Goal: Communication & Community: Answer question/provide support

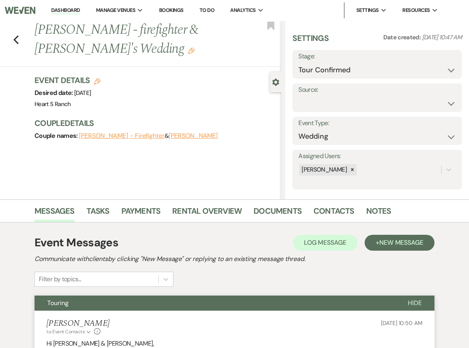
select select "4"
click at [391, 244] on span "New Message" at bounding box center [402, 242] width 44 height 8
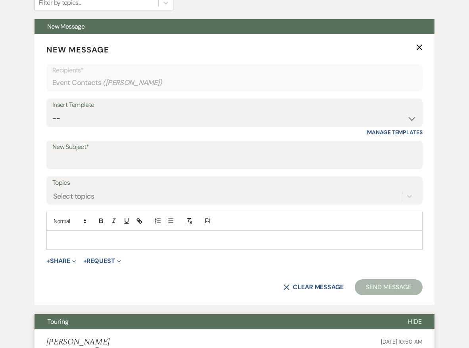
scroll to position [316, 0]
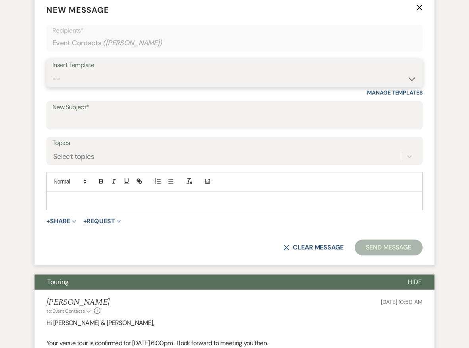
select select "2050"
type input "Heart S Ranch tour follow up w/price"
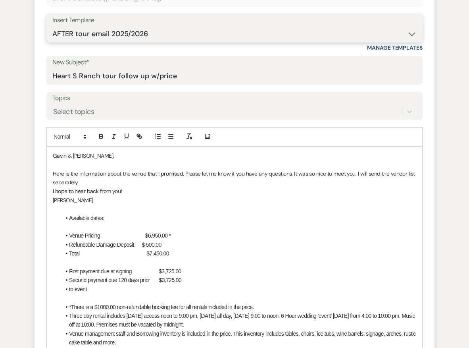
scroll to position [362, 0]
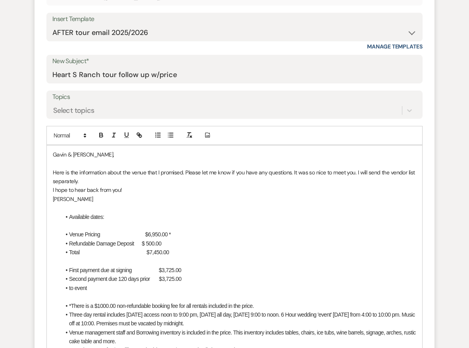
click at [126, 215] on li "Available dates:" at bounding box center [239, 216] width 356 height 9
click at [148, 214] on li "Available dates: [DATE], [DATE], [DATE],19, 26, 2026, [DATE], 2026" at bounding box center [239, 216] width 356 height 9
click at [121, 232] on span "Venue Pricing $6,950.00 *" at bounding box center [120, 234] width 102 height 6
click at [113, 231] on span "Venue Pricing $6,950.00 *" at bounding box center [120, 234] width 102 height 6
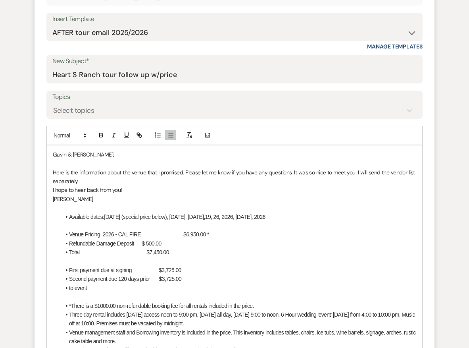
click at [208, 231] on span "Venue Pricing 2026 - CAL FIRE $6,950.00 *" at bounding box center [139, 234] width 140 height 6
click at [216, 231] on span "Venue Pricing 2026 - CAL FIRE $6,332.50.00 *" at bounding box center [142, 234] width 147 height 6
click at [162, 240] on span "Refundable Damage Deposit $ 500.00" at bounding box center [115, 243] width 93 height 6
drag, startPoint x: 169, startPoint y: 249, endPoint x: 190, endPoint y: 249, distance: 20.6
click at [190, 249] on li "Total $7,450.00" at bounding box center [239, 252] width 356 height 9
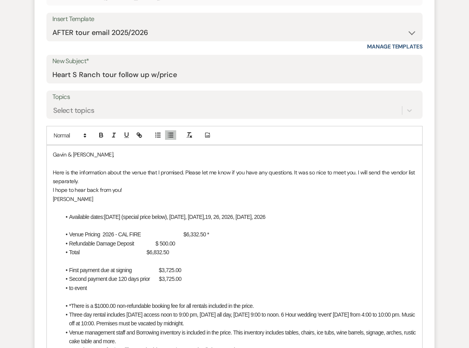
click at [166, 249] on span "Total $6,832.50" at bounding box center [119, 252] width 100 height 6
click at [186, 241] on li "Refundable Damage Deposit $ 500.00" at bounding box center [239, 243] width 356 height 9
click at [181, 241] on span "$ 500.00" at bounding box center [171, 243] width 19 height 6
click at [185, 249] on li "Total $6,832.50" at bounding box center [239, 252] width 356 height 9
drag, startPoint x: 187, startPoint y: 267, endPoint x: 202, endPoint y: 266, distance: 15.9
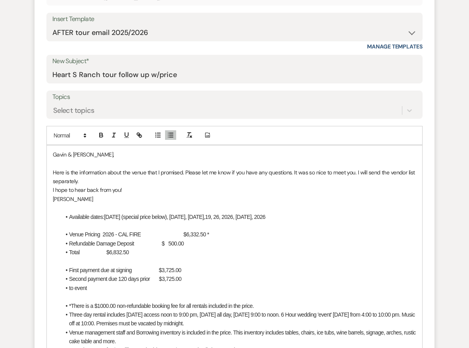
click at [202, 266] on li "First payment due at signing $3,725.00" at bounding box center [239, 270] width 356 height 9
drag, startPoint x: 203, startPoint y: 274, endPoint x: 184, endPoint y: 274, distance: 19.1
click at [184, 274] on li "Second payment due 120 days prior $3,725.00" at bounding box center [239, 278] width 356 height 9
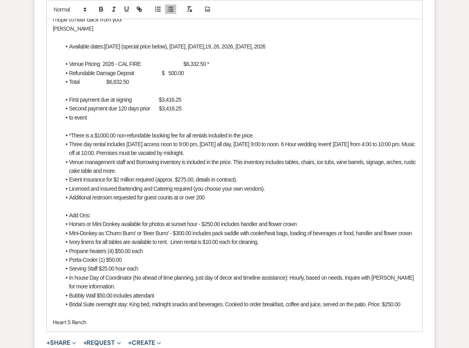
scroll to position [537, 0]
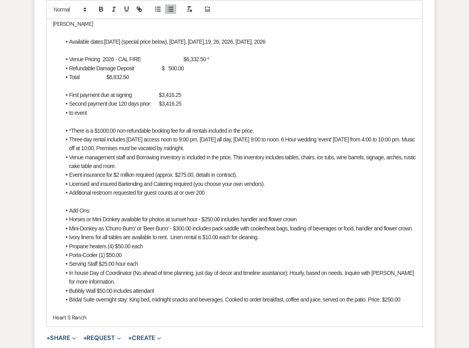
click at [102, 291] on span "Bubbly Wall $50.00 includes attendant" at bounding box center [111, 290] width 85 height 6
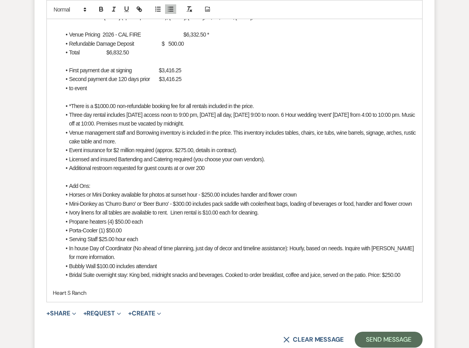
scroll to position [567, 0]
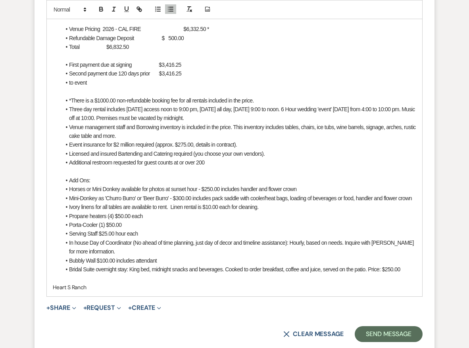
click at [141, 235] on li "Serving Staff $25.00 hour each" at bounding box center [239, 233] width 356 height 9
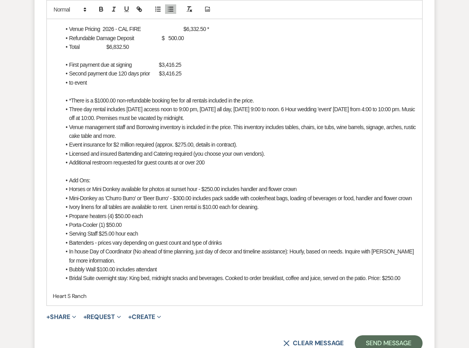
click at [137, 233] on span "Serving Staff $25.00 hour each" at bounding box center [103, 233] width 69 height 6
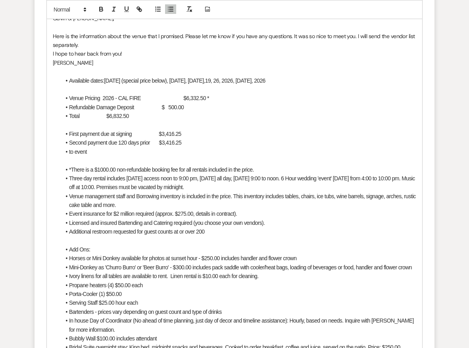
scroll to position [497, 0]
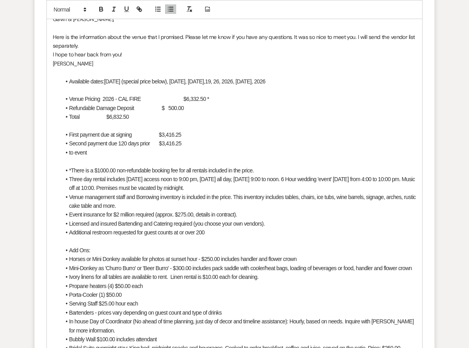
click at [154, 150] on li "to event" at bounding box center [239, 152] width 356 height 9
drag, startPoint x: 197, startPoint y: 79, endPoint x: 151, endPoint y: 78, distance: 45.3
click at [151, 78] on li "Available dates: [DATE] (special price below), [DATE], [DATE],19, 26, 2026, [DA…" at bounding box center [239, 81] width 356 height 9
click at [173, 78] on li "Available dates: [DATE] (possibly - a fundraiser is tentatively scheduled, I wi…" at bounding box center [239, 81] width 356 height 9
click at [301, 79] on li "Available dates: [DATE] (possibly but a fundraiser is tentatively scheduled, I …" at bounding box center [239, 81] width 356 height 9
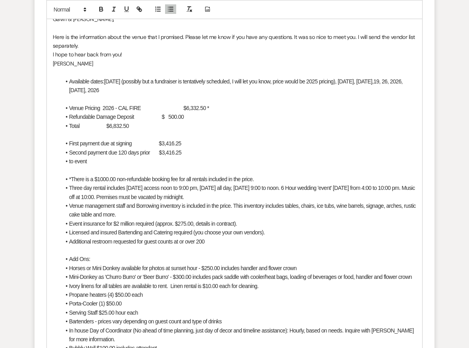
click at [178, 79] on li "Available dates: [DATE] (possibly but a fundraiser is tentatively scheduled, I …" at bounding box center [239, 86] width 356 height 18
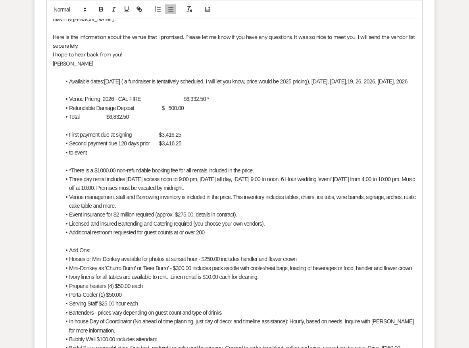
click at [106, 78] on li "Available dates: [DATE] ( a fundraiser is tentatively scheduled, I will let you…" at bounding box center [239, 81] width 356 height 9
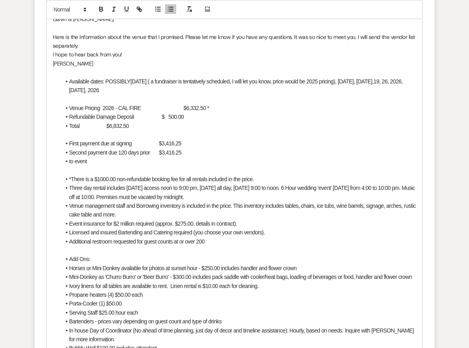
click at [364, 79] on li "Available dates: POSSIBLY [DATE] ( a fundraiser is tentatively scheduled, I wil…" at bounding box center [239, 86] width 356 height 18
click at [255, 134] on p at bounding box center [235, 134] width 364 height 9
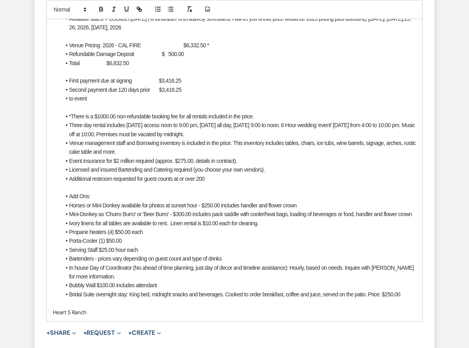
scroll to position [562, 0]
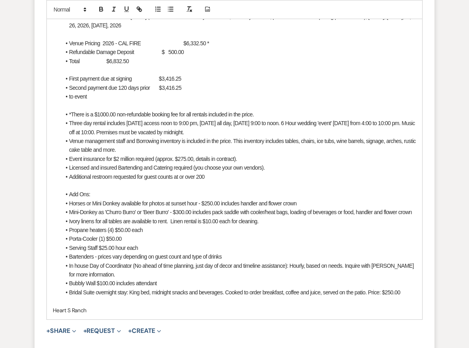
click at [187, 156] on span "Event insurance for $2 million required (approx. $275.00, details in contract)." at bounding box center [153, 159] width 168 height 6
click at [224, 181] on p at bounding box center [235, 185] width 364 height 9
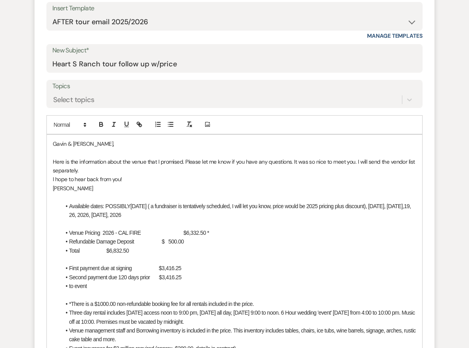
scroll to position [371, 0]
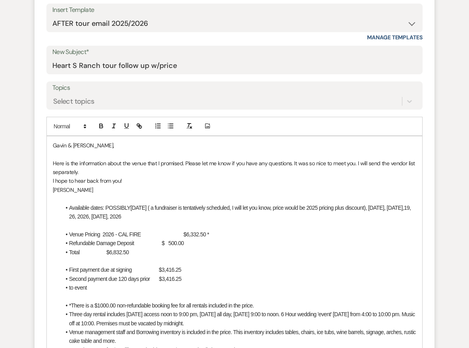
click at [178, 205] on li "Available dates: POSSIBLY [DATE] ( a fundraiser is tentatively scheduled, I wil…" at bounding box center [239, 212] width 356 height 18
click at [397, 204] on li "Available dates: POSSIBLY [DATE] (a fundraiser is tentatively scheduled, I will…" at bounding box center [239, 212] width 356 height 18
click at [267, 221] on p at bounding box center [235, 225] width 364 height 9
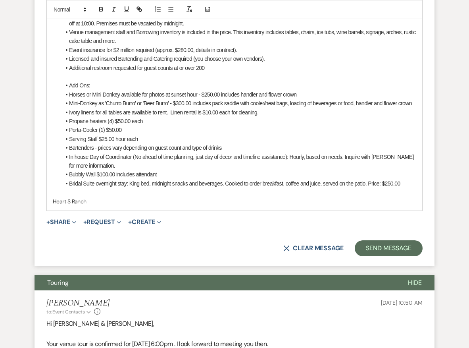
scroll to position [672, 0]
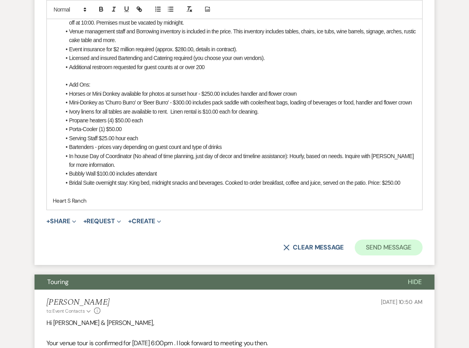
click at [390, 249] on button "Send Message" at bounding box center [389, 247] width 68 height 16
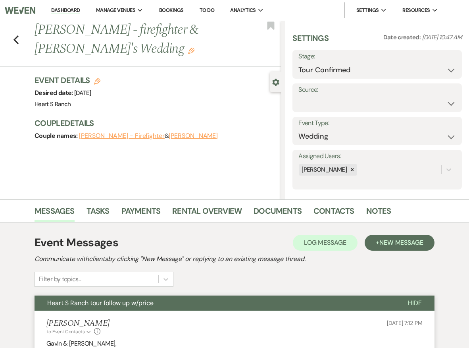
scroll to position [0, 0]
click at [169, 136] on button "[PERSON_NAME]" at bounding box center [193, 136] width 49 height 6
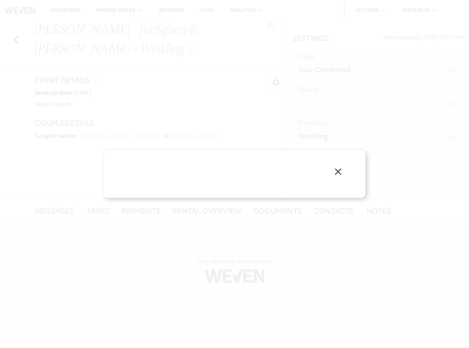
select select "1"
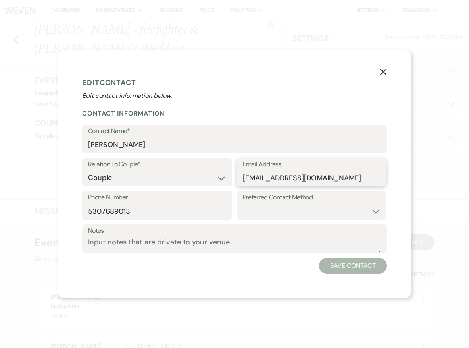
drag, startPoint x: 333, startPoint y: 178, endPoint x: 236, endPoint y: 178, distance: 97.7
click at [383, 71] on icon "X" at bounding box center [383, 71] width 7 height 7
